Goal: Information Seeking & Learning: Learn about a topic

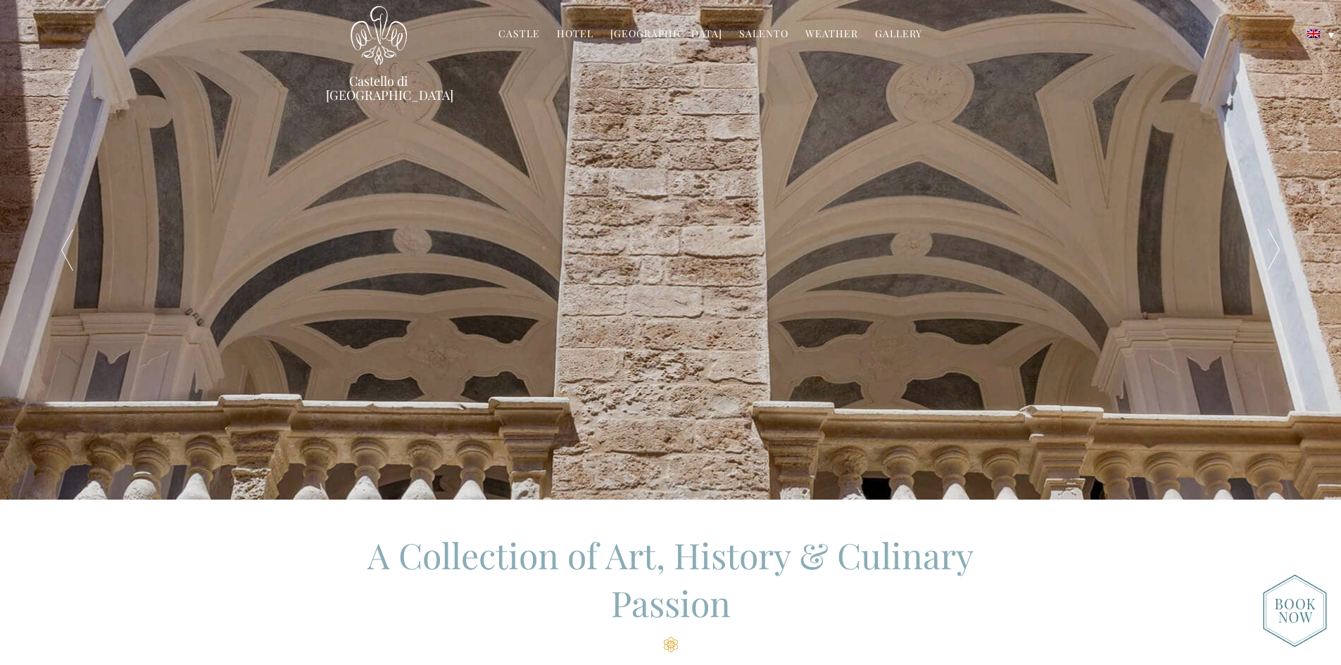
click at [589, 32] on link "Hotel" at bounding box center [575, 35] width 37 height 16
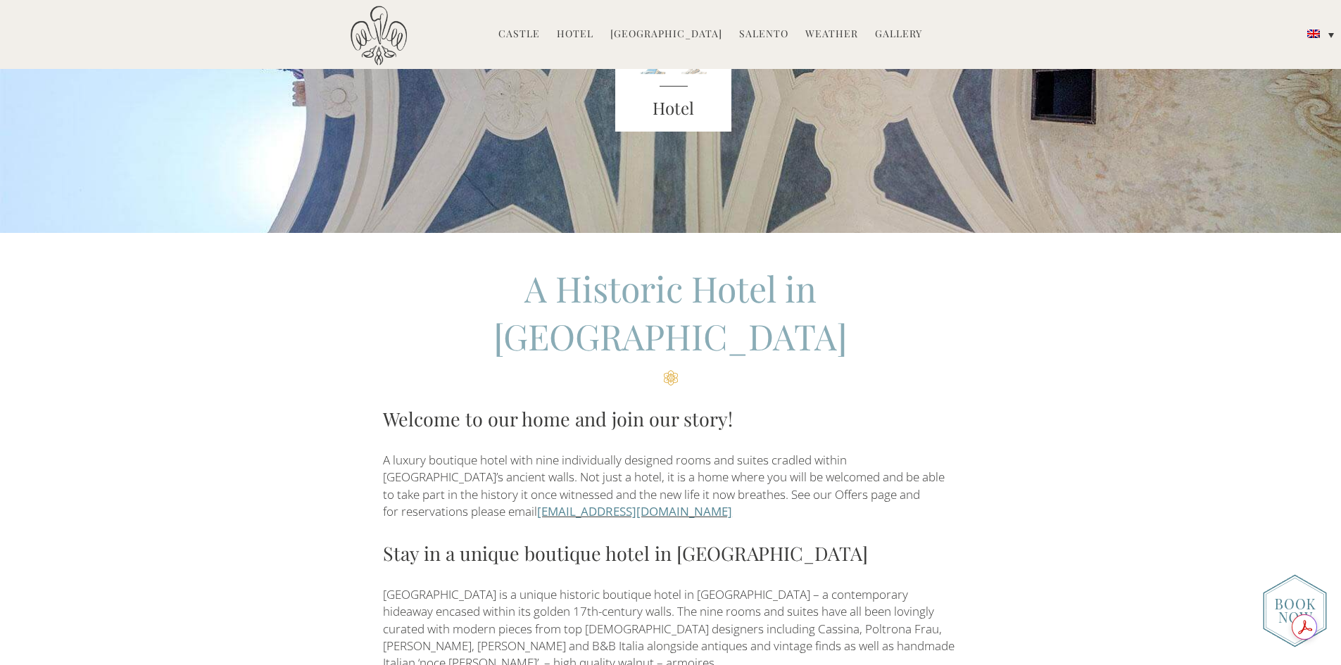
scroll to position [211, 0]
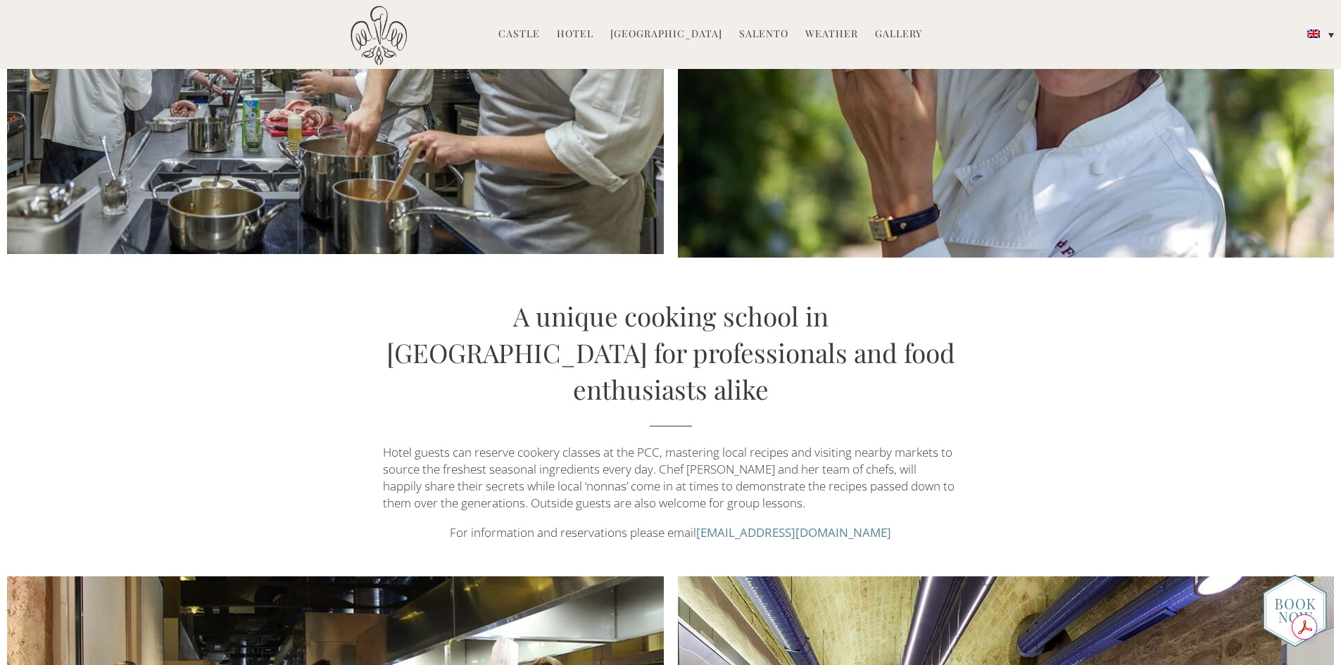
scroll to position [1126, 0]
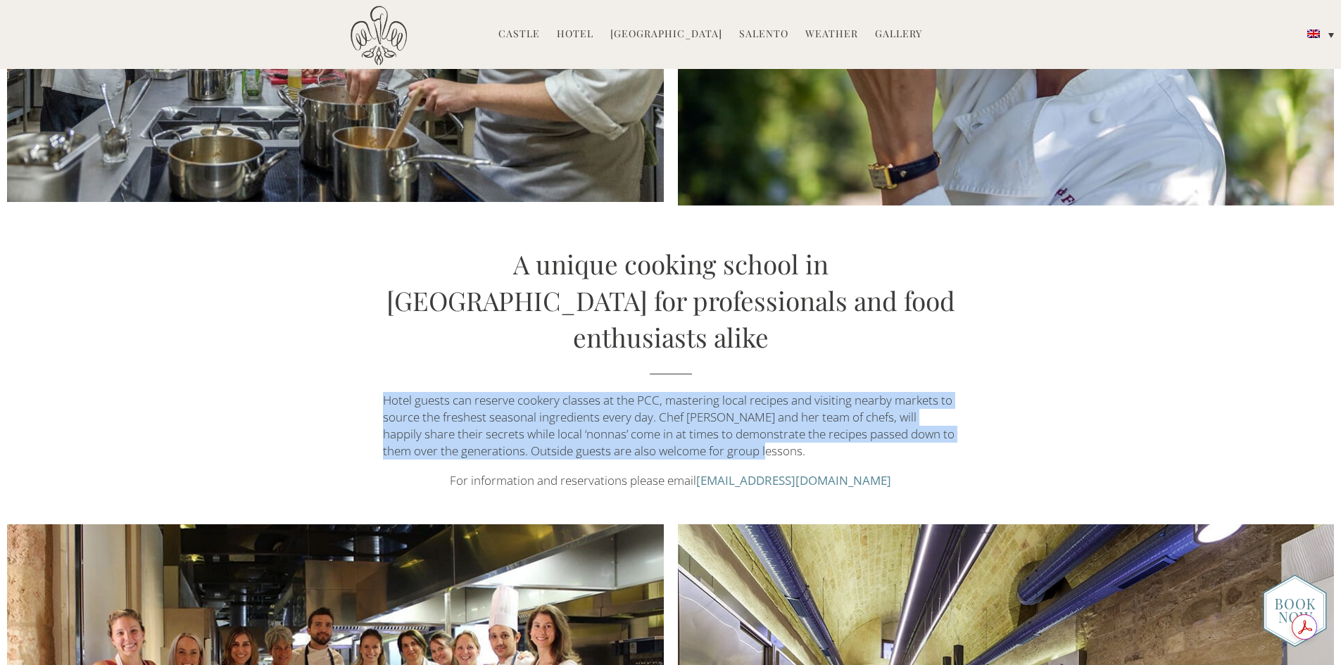
drag, startPoint x: 385, startPoint y: 343, endPoint x: 767, endPoint y: 400, distance: 386.4
click at [767, 400] on p "Hotel guests can reserve cookery classes at the PCC, mastering local recipes an…" at bounding box center [670, 426] width 575 height 68
